Goal: Information Seeking & Learning: Learn about a topic

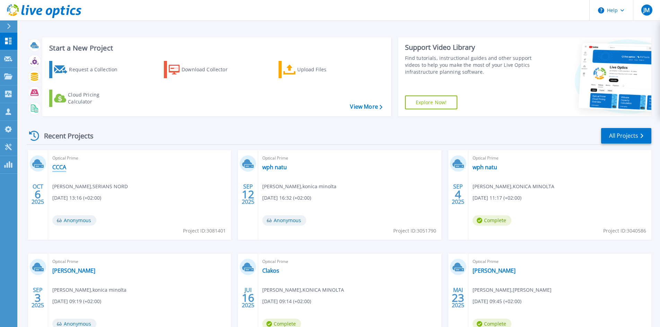
click at [59, 167] on link "CCCA" at bounding box center [59, 167] width 14 height 7
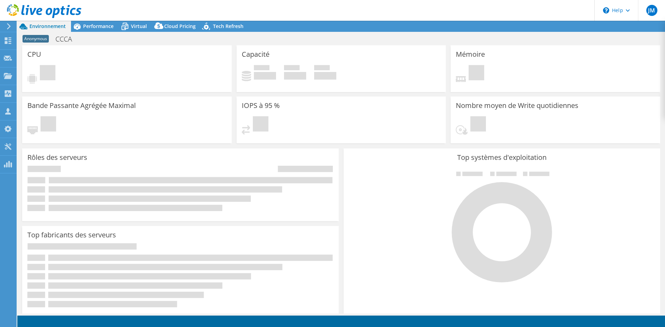
select select "USD"
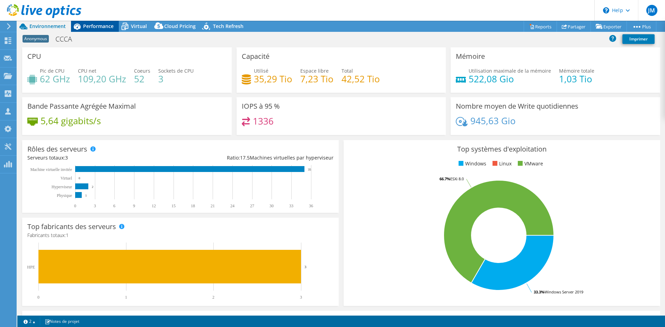
click at [105, 27] on span "Performance" at bounding box center [98, 26] width 30 height 7
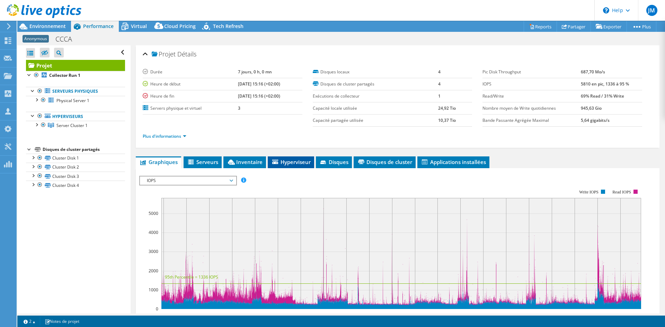
click at [292, 160] on span "Hyperviseur" at bounding box center [290, 162] width 39 height 7
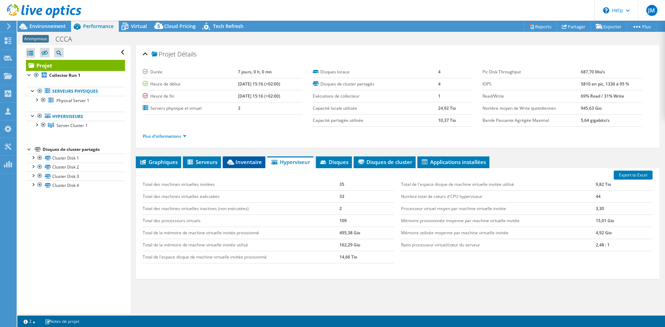
click at [239, 163] on span "Inventaire" at bounding box center [244, 162] width 36 height 7
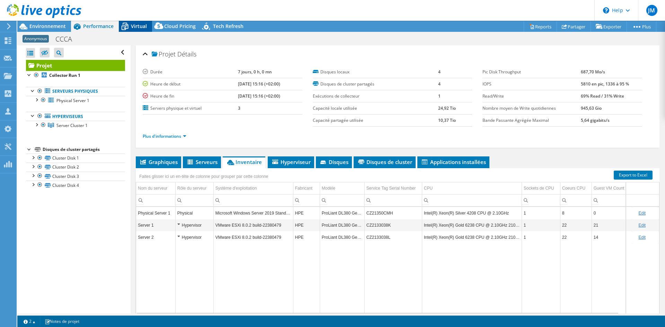
click at [135, 26] on span "Virtual" at bounding box center [139, 26] width 16 height 7
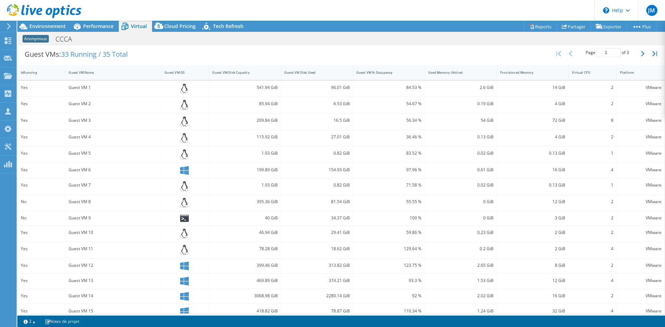
scroll to position [147, 0]
